Goal: Information Seeking & Learning: Learn about a topic

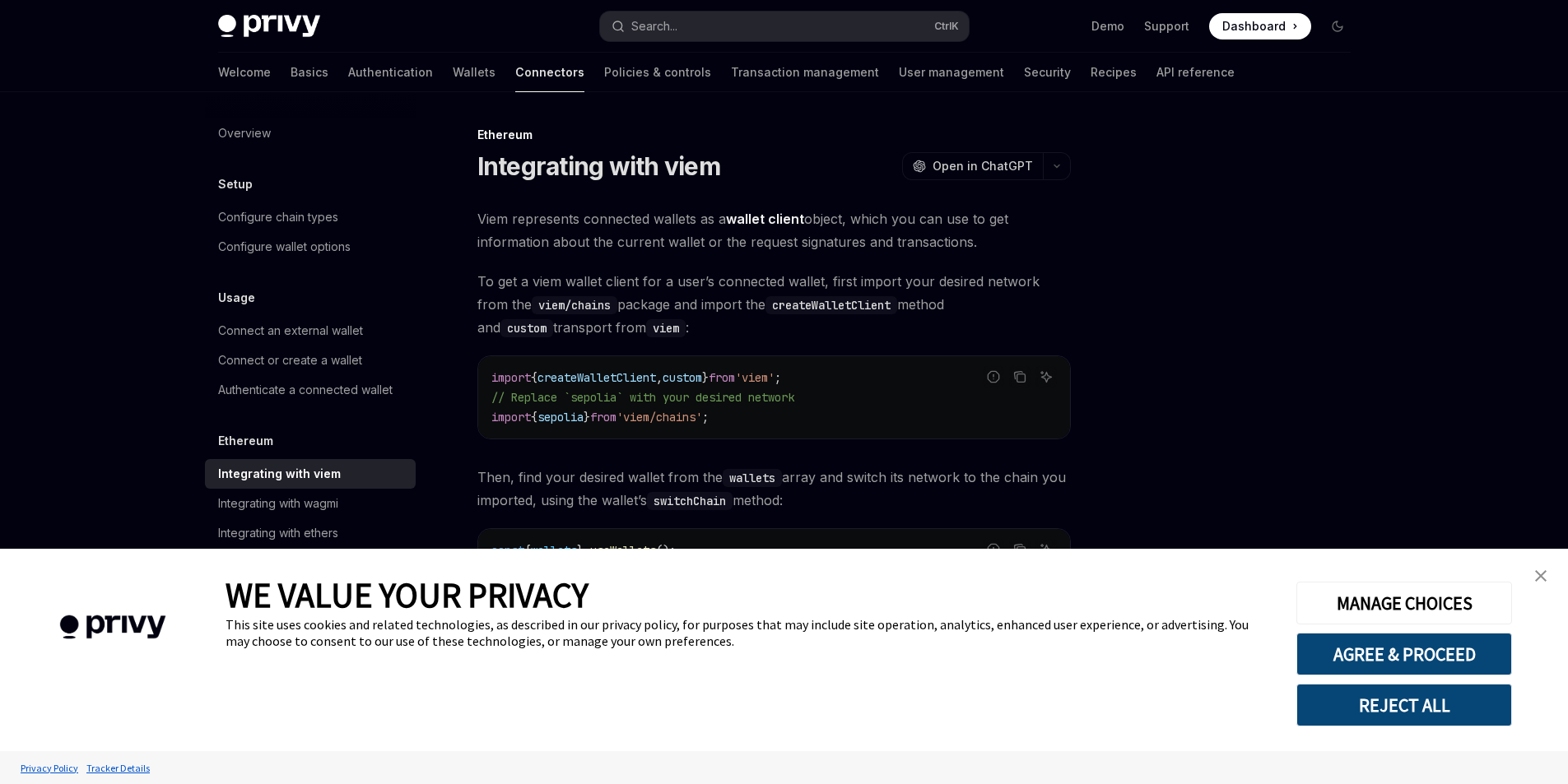
click at [1345, 686] on button "REJECT ALL" at bounding box center [1404, 706] width 215 height 42
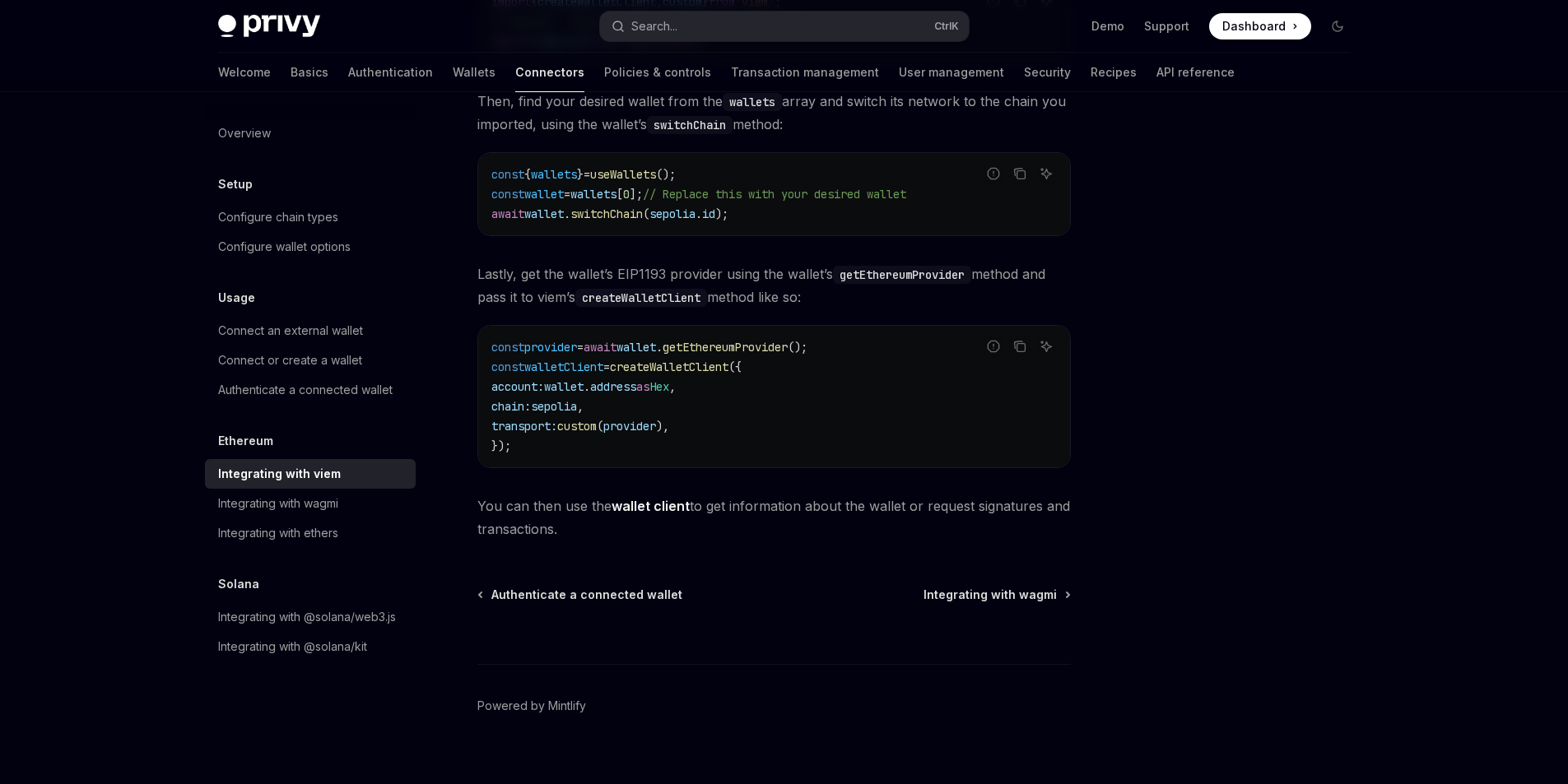
scroll to position [398, 0]
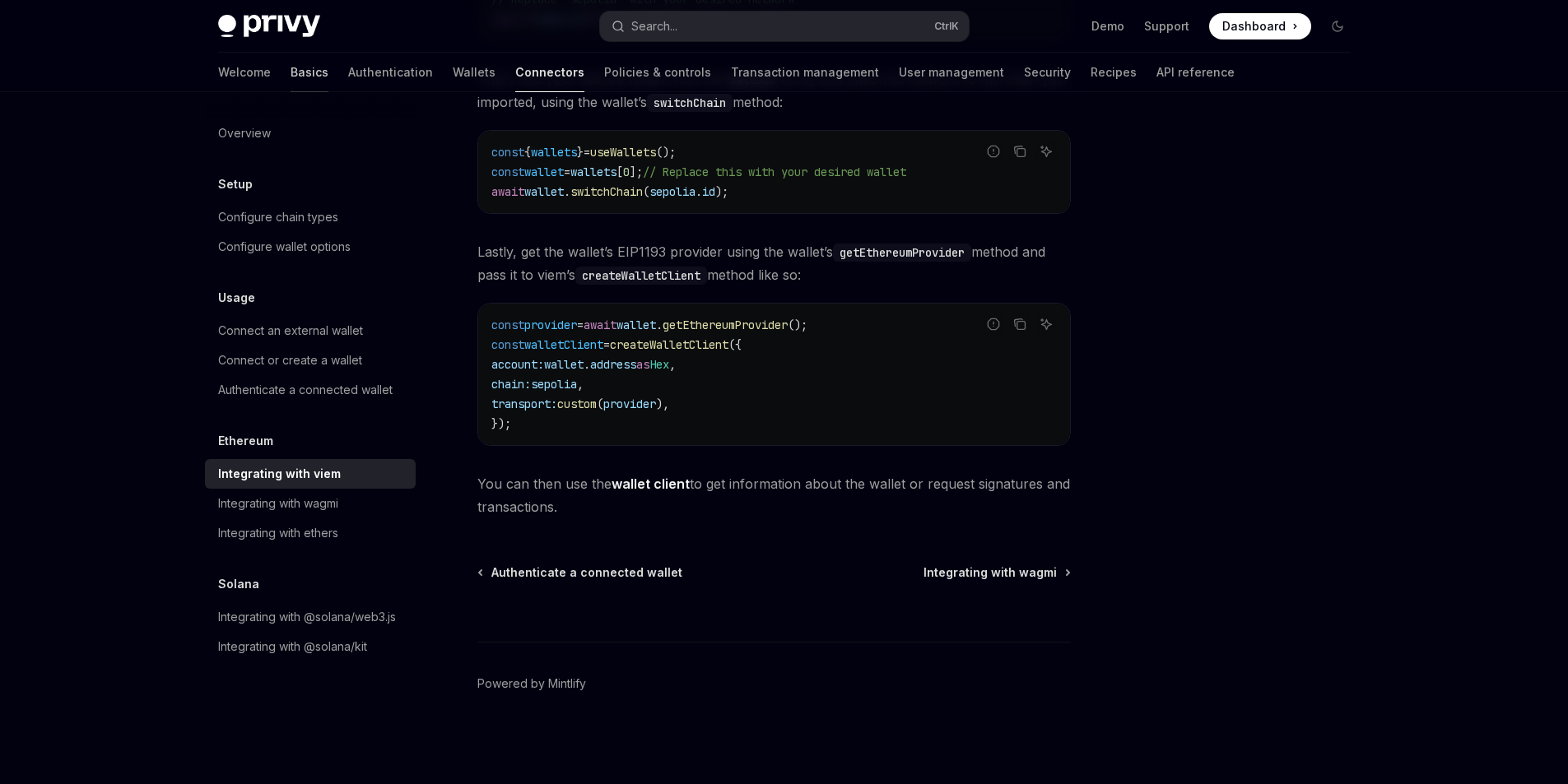
click at [291, 72] on link "Basics" at bounding box center [309, 72] width 38 height 40
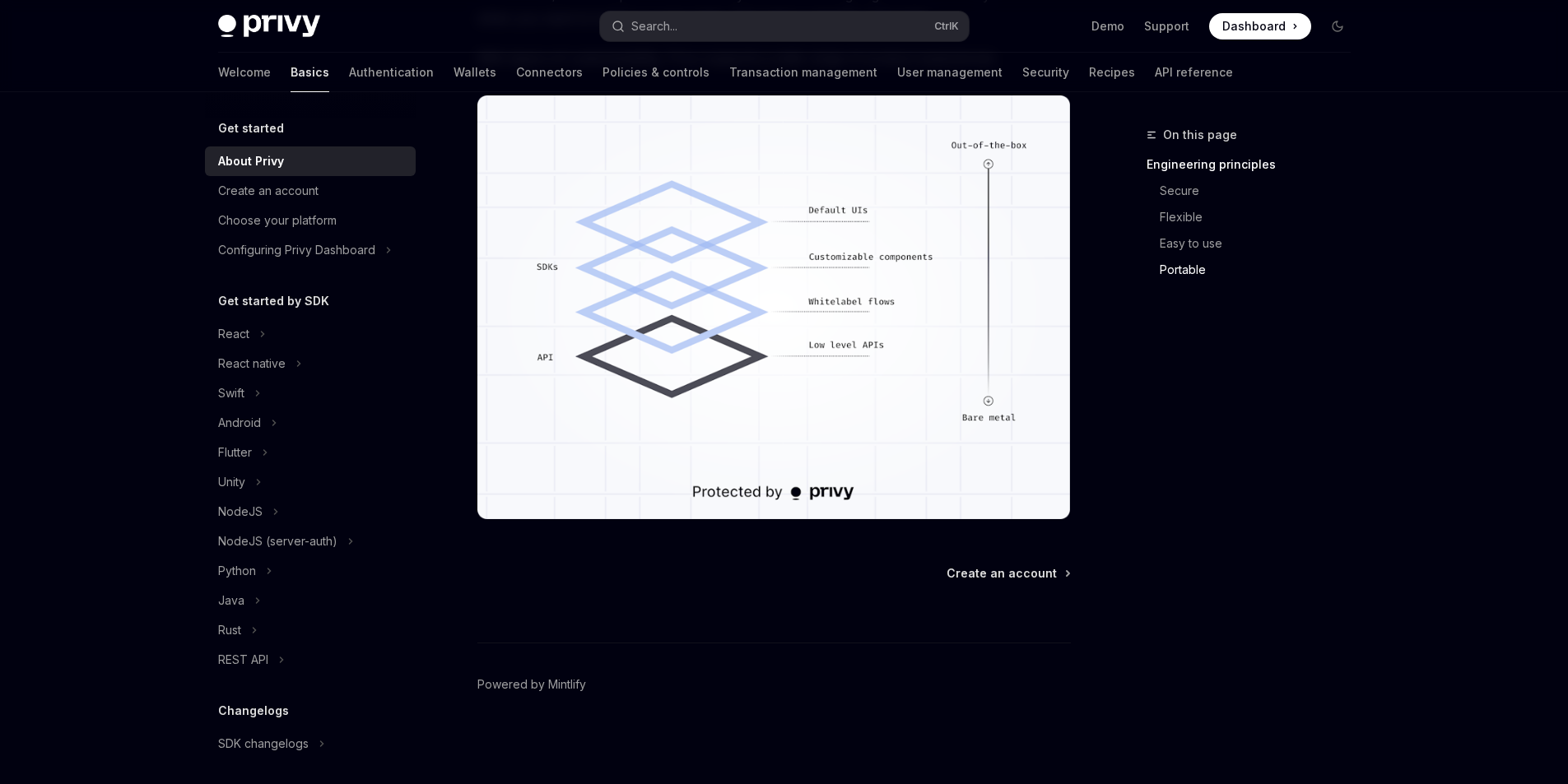
scroll to position [1390, 0]
click at [276, 22] on img at bounding box center [269, 26] width 102 height 23
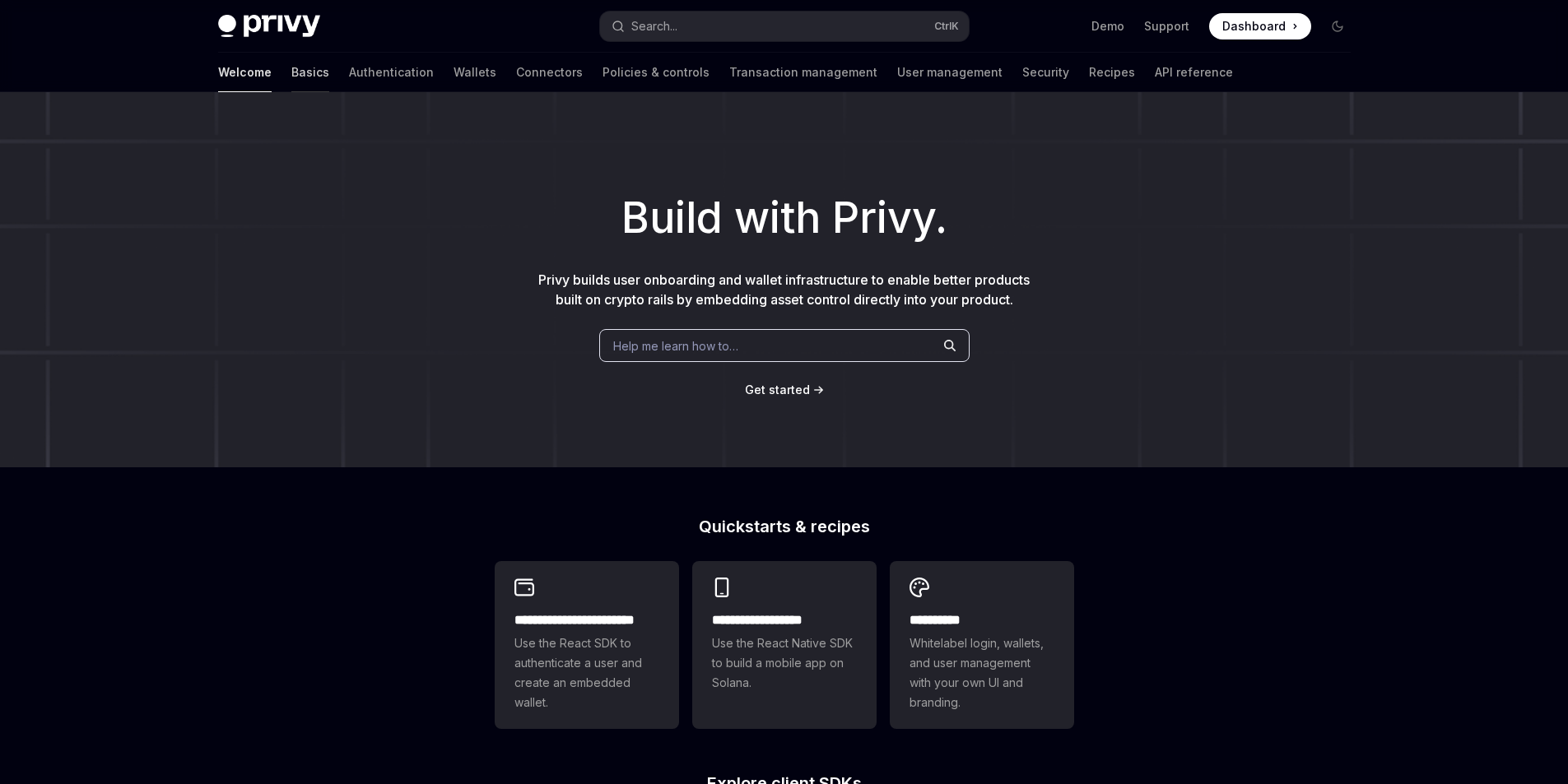
click at [291, 68] on link "Basics" at bounding box center [309, 72] width 38 height 40
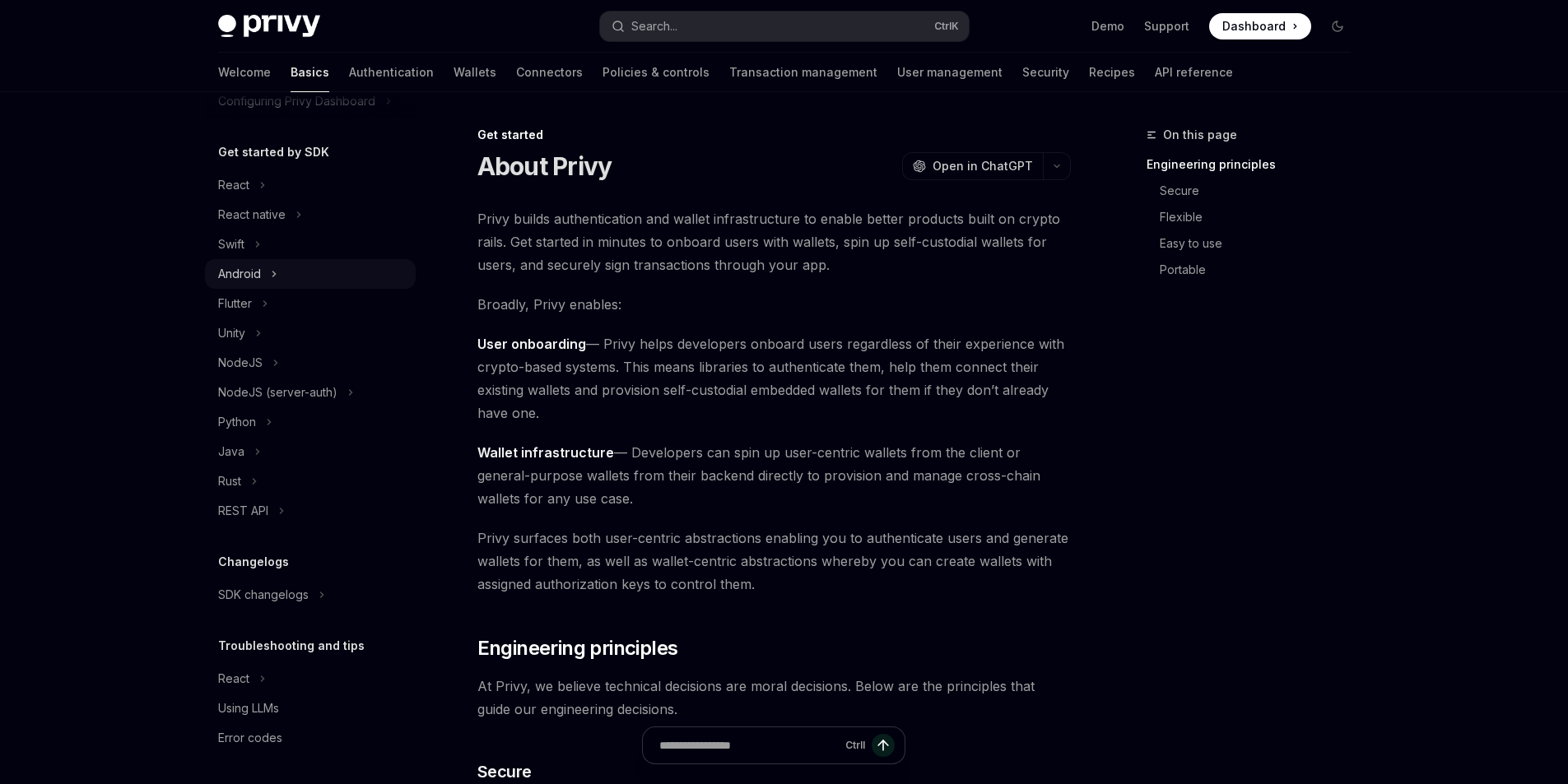
scroll to position [151, 0]
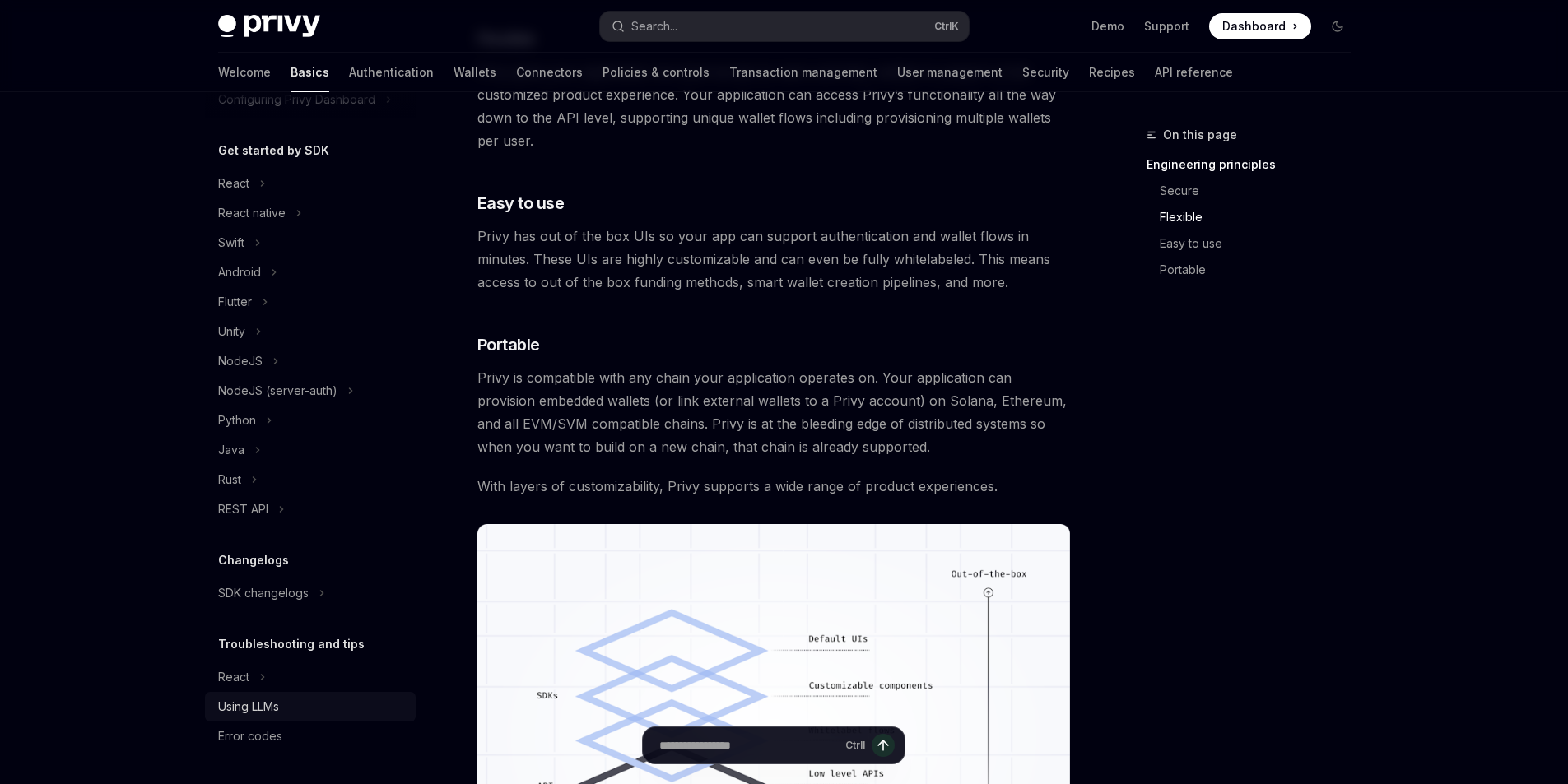
click at [253, 704] on div "Using LLMs" at bounding box center [248, 706] width 61 height 19
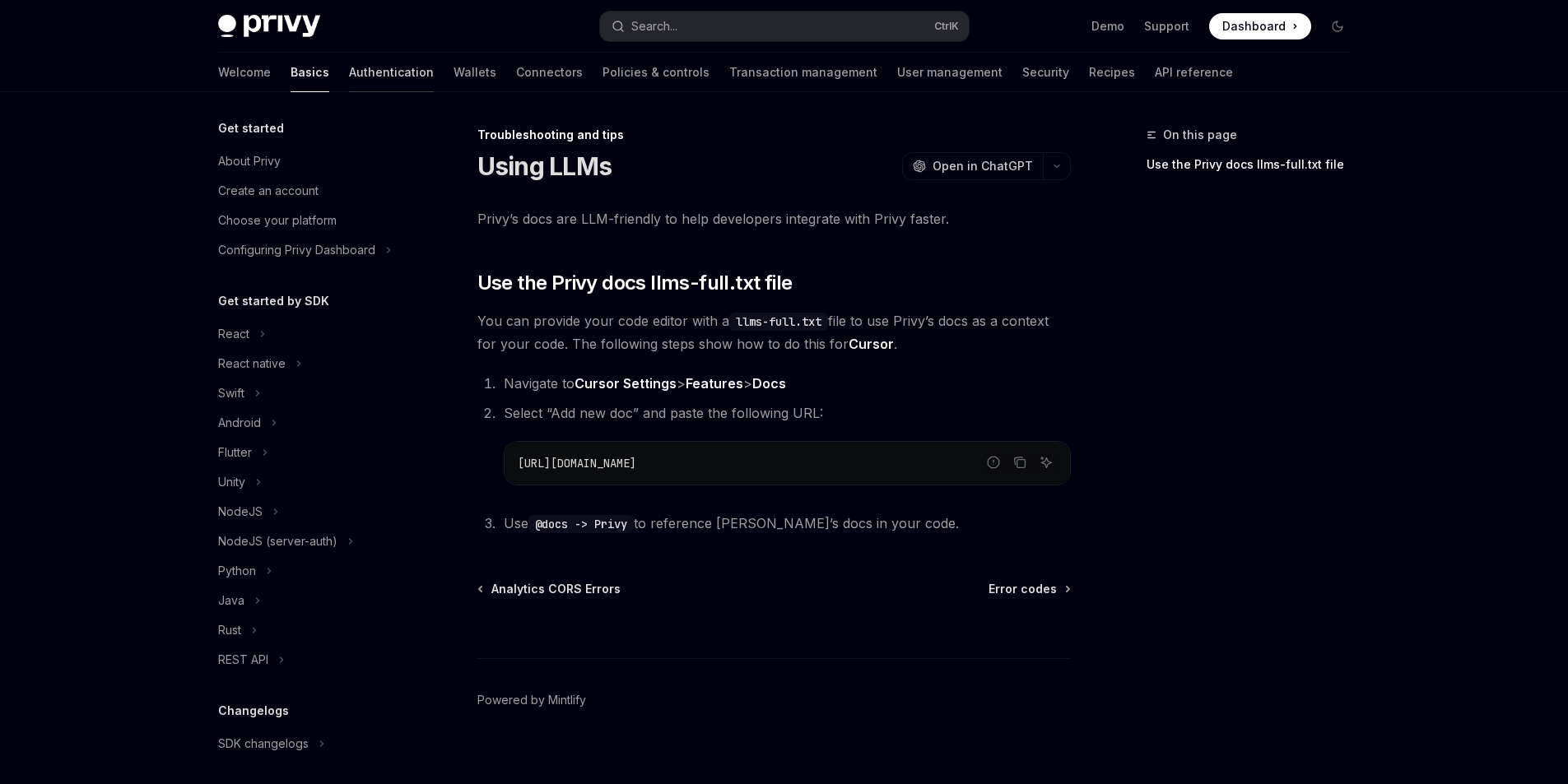
click at [349, 65] on link "Authentication" at bounding box center [392, 72] width 85 height 40
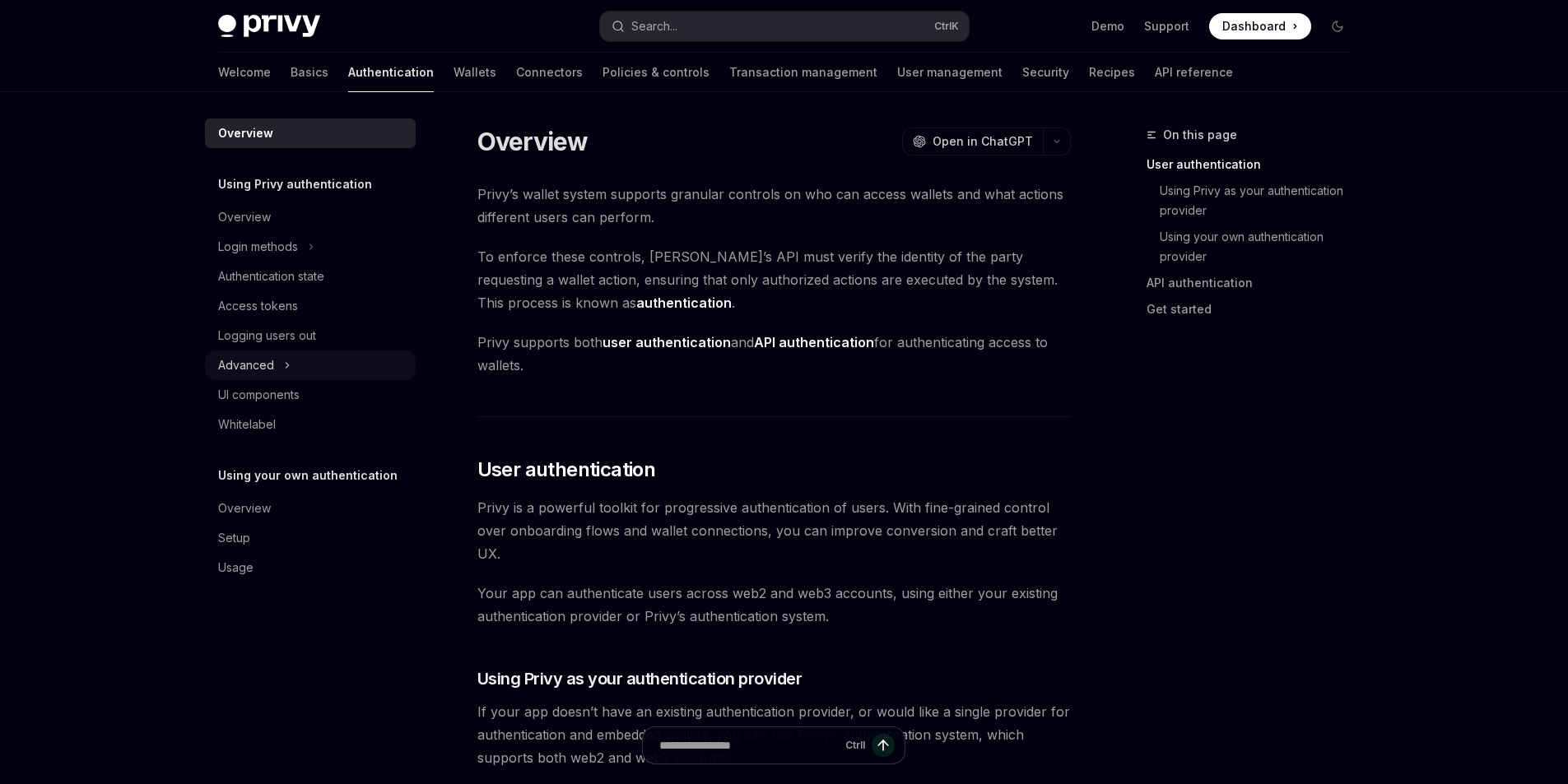
click at [283, 368] on icon "Toggle Advanced section" at bounding box center [286, 365] width 6 height 19
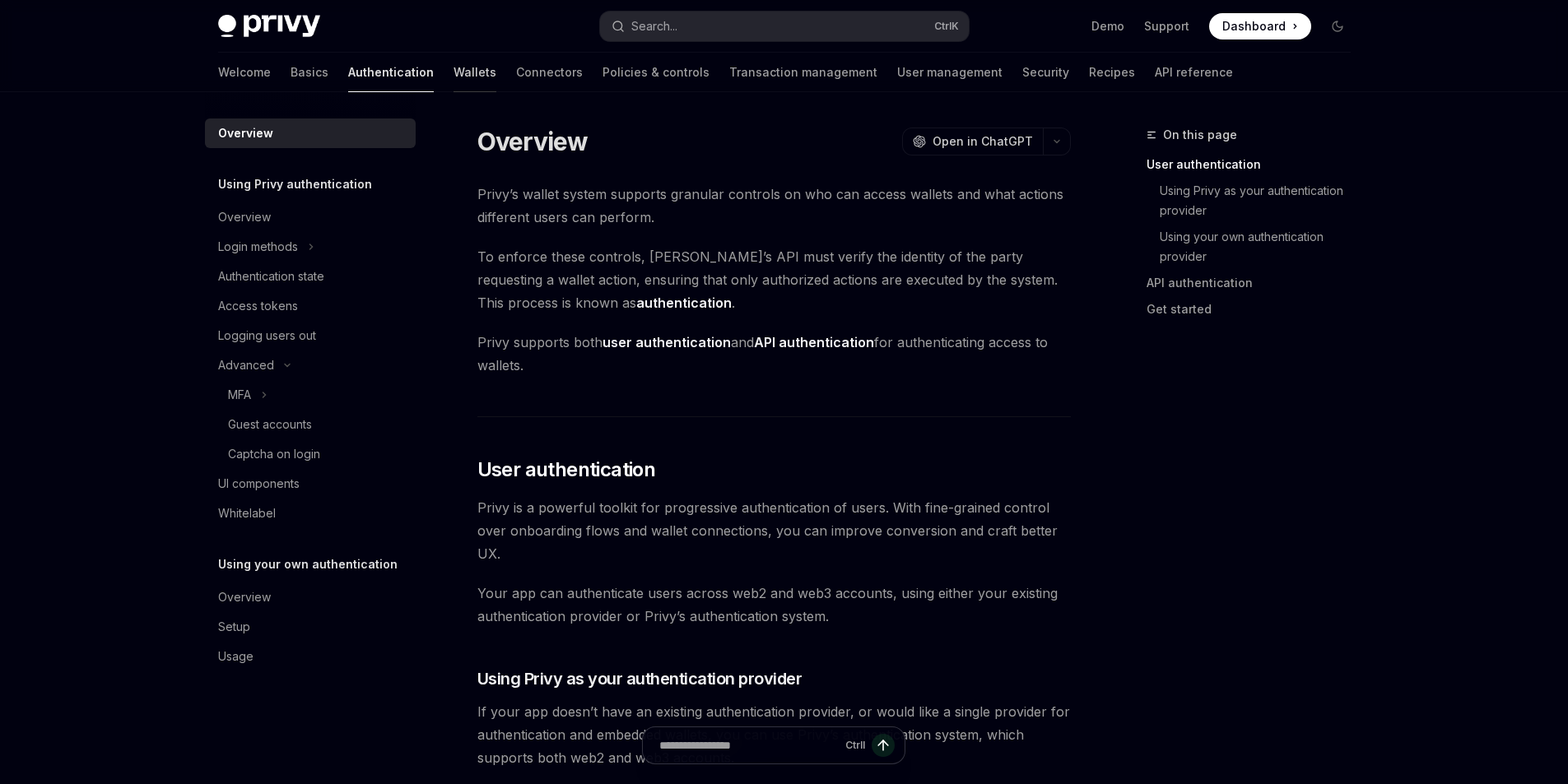
click at [453, 64] on link "Wallets" at bounding box center [475, 72] width 42 height 40
type textarea "*"
